Goal: Task Accomplishment & Management: Use online tool/utility

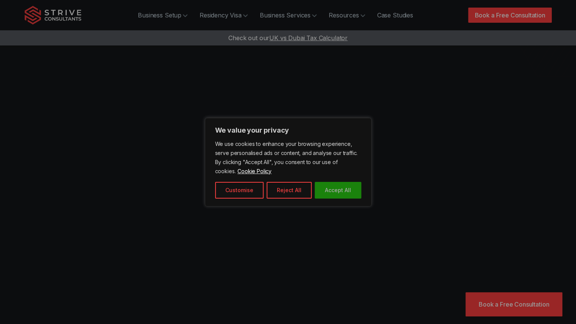
click at [333, 192] on button "Accept All" at bounding box center [338, 190] width 47 height 17
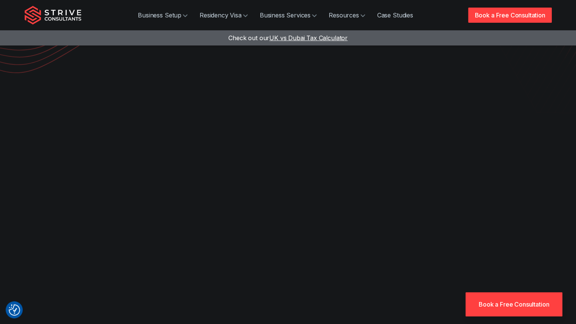
scroll to position [192, 0]
click at [341, 37] on span "UK vs Dubai Tax Calculator" at bounding box center [308, 38] width 78 height 8
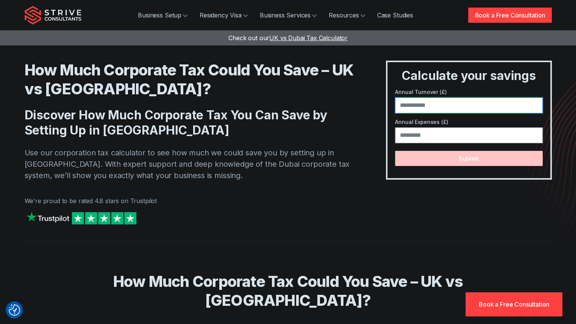
click at [431, 107] on input "number" at bounding box center [468, 105] width 147 height 16
type input "******"
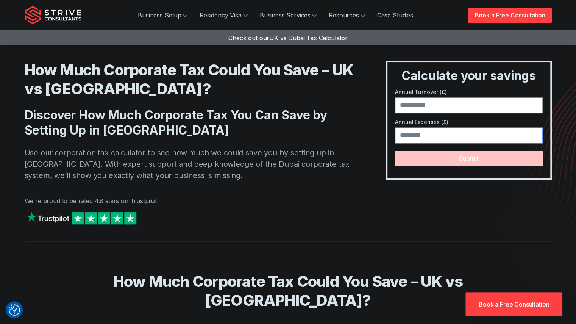
click at [426, 136] on input "number" at bounding box center [468, 135] width 147 height 16
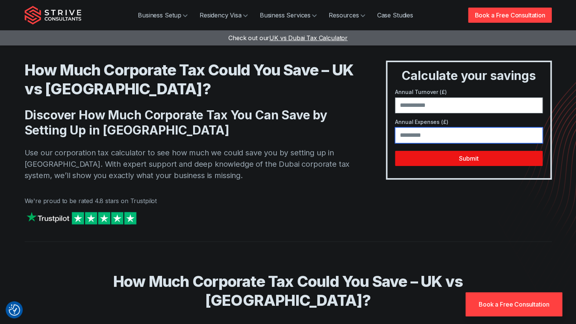
type input "******"
click at [429, 156] on button "Submit" at bounding box center [468, 158] width 147 height 15
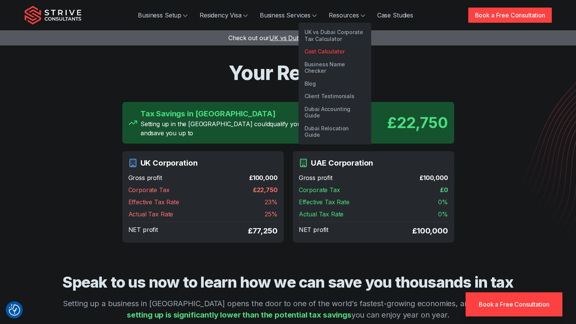
drag, startPoint x: 350, startPoint y: 49, endPoint x: 331, endPoint y: 49, distance: 18.6
click at [331, 49] on link "Cost Calculator" at bounding box center [335, 51] width 73 height 13
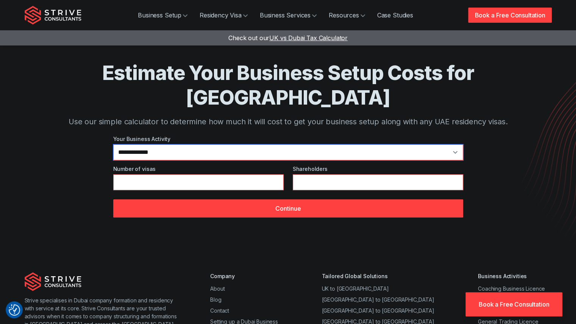
click at [185, 144] on select "**********" at bounding box center [288, 152] width 350 height 16
select select "**"
click at [113, 144] on select "**********" at bounding box center [288, 152] width 350 height 16
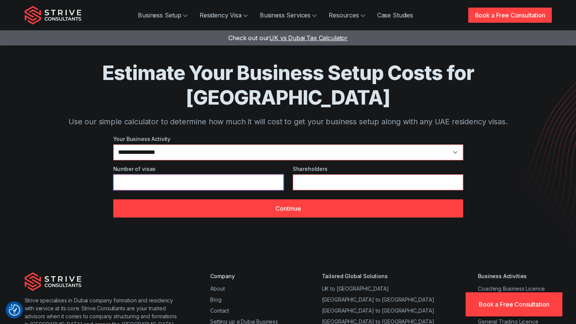
click at [275, 174] on input "*" at bounding box center [198, 182] width 171 height 16
type input "*"
click at [275, 174] on input "*" at bounding box center [198, 182] width 171 height 16
type input "*"
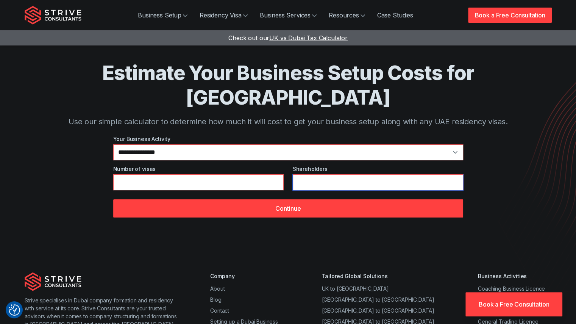
click at [457, 174] on input "*" at bounding box center [378, 182] width 171 height 16
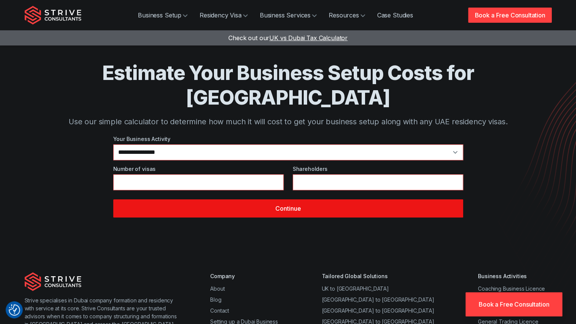
click at [289, 199] on button "Continue" at bounding box center [288, 208] width 350 height 18
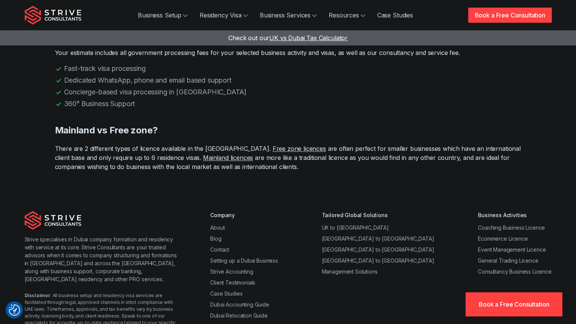
scroll to position [682, 0]
click at [273, 146] on link "Free zone licences" at bounding box center [299, 148] width 53 height 8
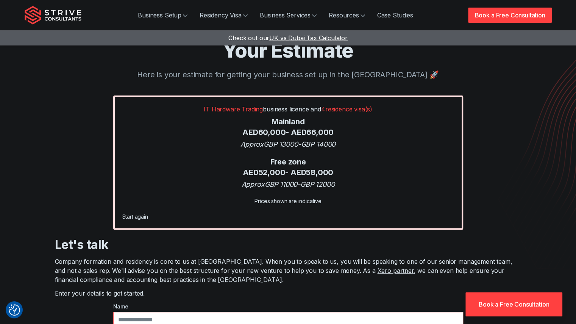
scroll to position [0, 0]
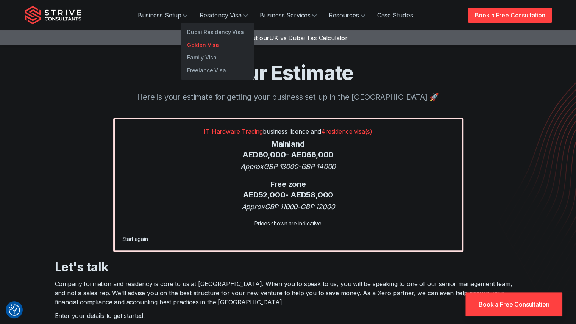
click at [224, 42] on link "Golden Visa" at bounding box center [217, 45] width 73 height 13
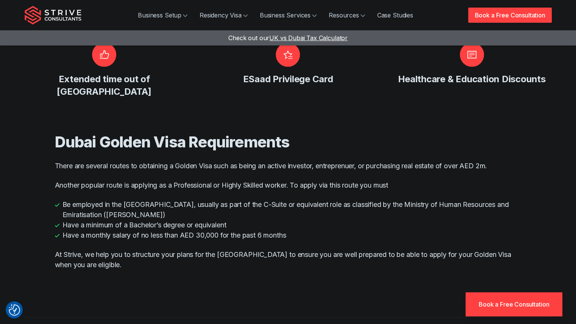
scroll to position [571, 0]
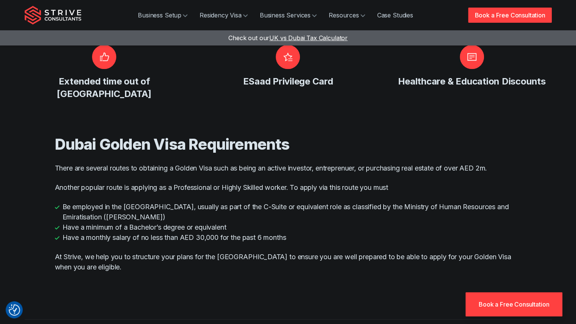
drag, startPoint x: 264, startPoint y: 204, endPoint x: 233, endPoint y: 236, distance: 44.2
click at [233, 236] on div "Dubai Golden Visa Requirements There are several routes to obtaining a Golden V…" at bounding box center [288, 203] width 467 height 171
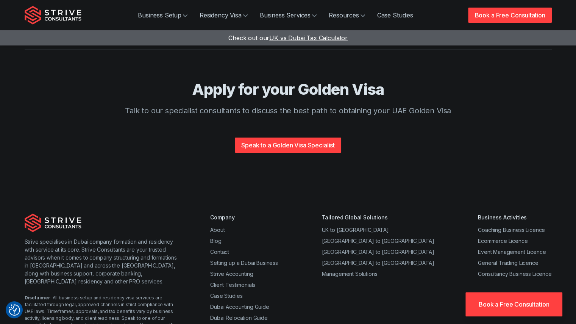
scroll to position [1604, 0]
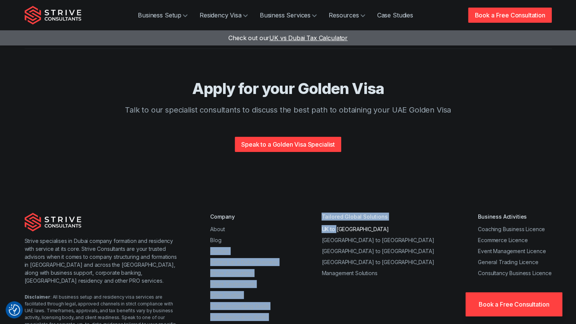
drag, startPoint x: 294, startPoint y: 199, endPoint x: 363, endPoint y: 191, distance: 69.7
click at [363, 213] on div "Company About Blog Contact Setting up a Dubai Business Strive Accounting Client…" at bounding box center [380, 284] width 341 height 143
click at [365, 226] on link "UK to [GEOGRAPHIC_DATA]" at bounding box center [355, 229] width 67 height 6
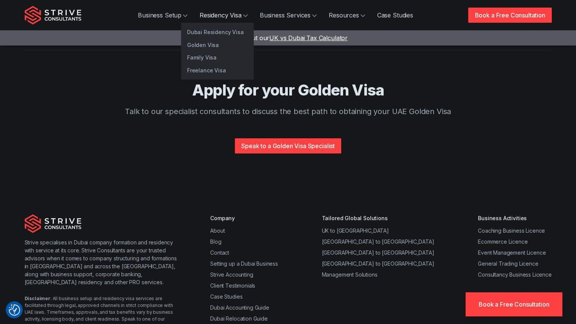
scroll to position [1604, 0]
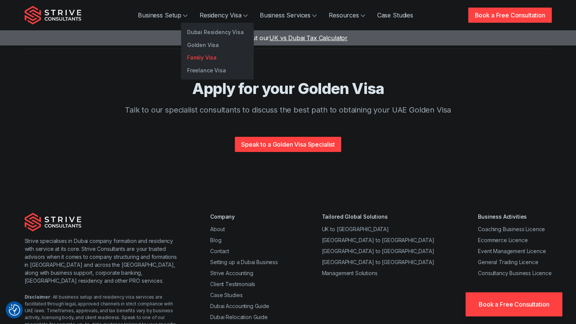
click at [219, 57] on link "Family Visa" at bounding box center [217, 57] width 73 height 13
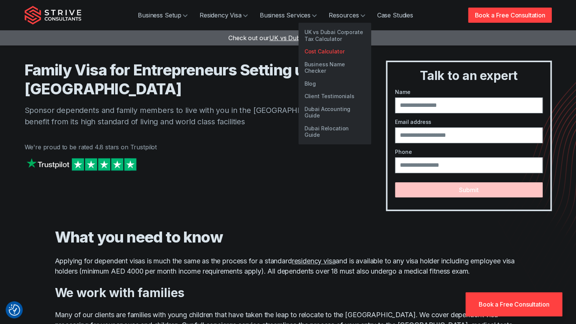
click at [331, 50] on link "Cost Calculator" at bounding box center [335, 51] width 73 height 13
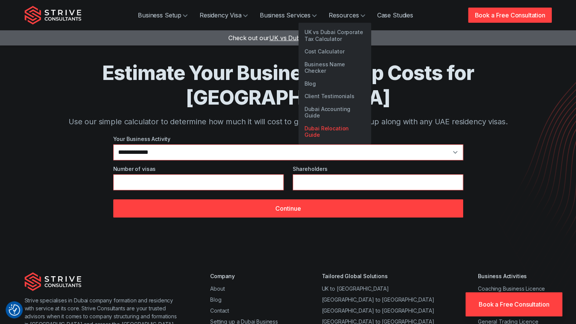
click at [344, 122] on link "Dubai Relocation Guide" at bounding box center [335, 131] width 73 height 19
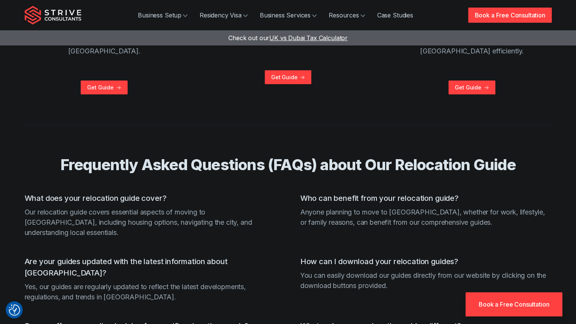
scroll to position [411, 0]
click at [106, 80] on link "Get Guide" at bounding box center [104, 87] width 47 height 14
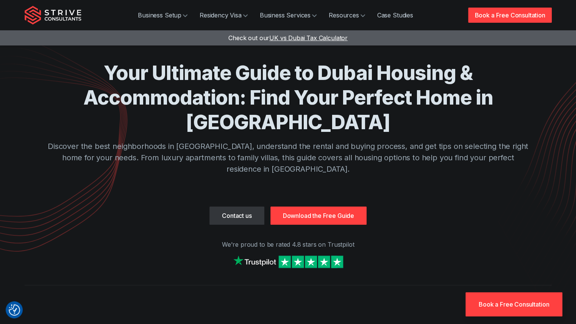
click at [310, 207] on link "Download the Free Guide" at bounding box center [319, 216] width 96 height 18
